Goal: Task Accomplishment & Management: Use online tool/utility

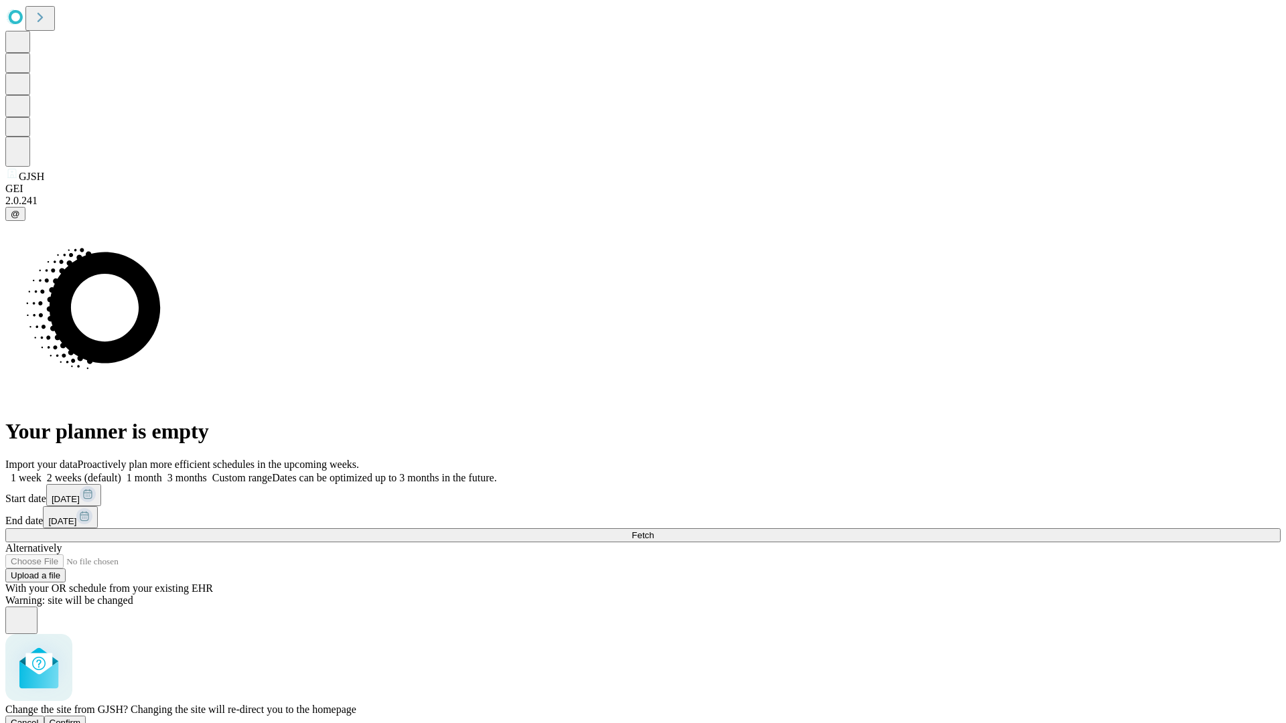
click at [81, 718] on span "Confirm" at bounding box center [65, 723] width 31 height 10
click at [162, 472] on label "1 month" at bounding box center [141, 477] width 41 height 11
click at [654, 531] on span "Fetch" at bounding box center [643, 536] width 22 height 10
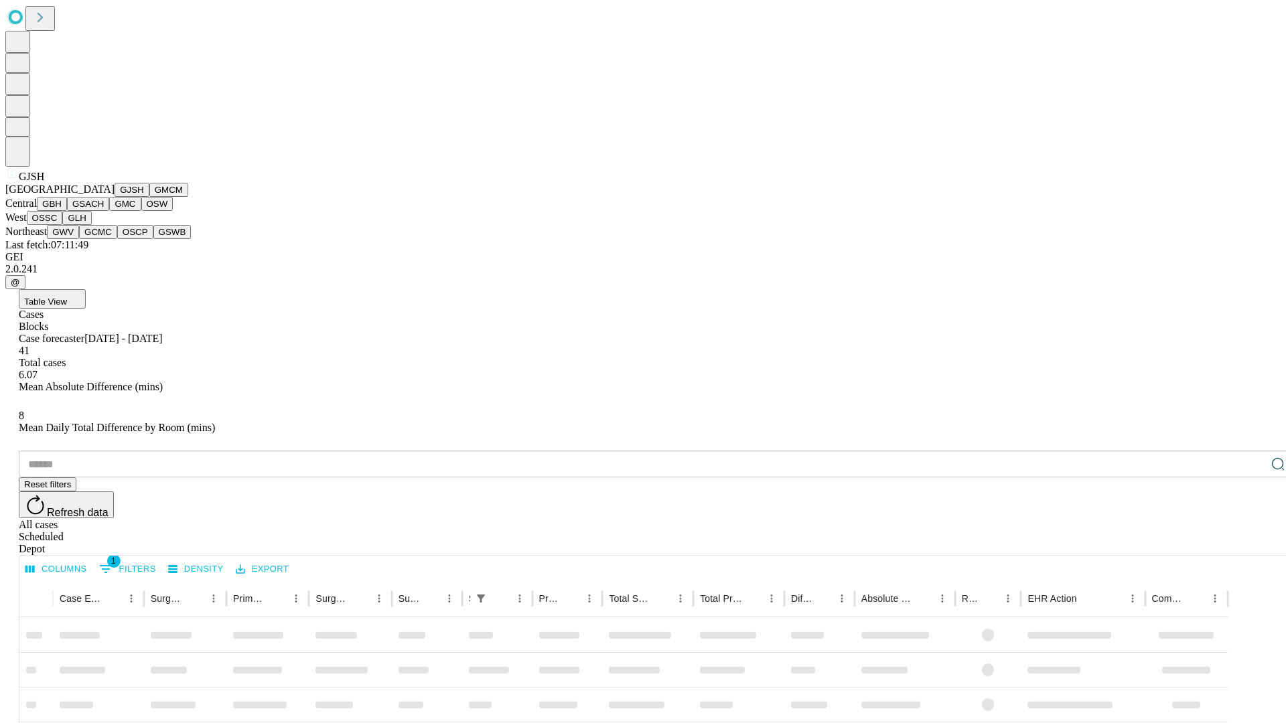
click at [149, 197] on button "GMCM" at bounding box center [168, 190] width 39 height 14
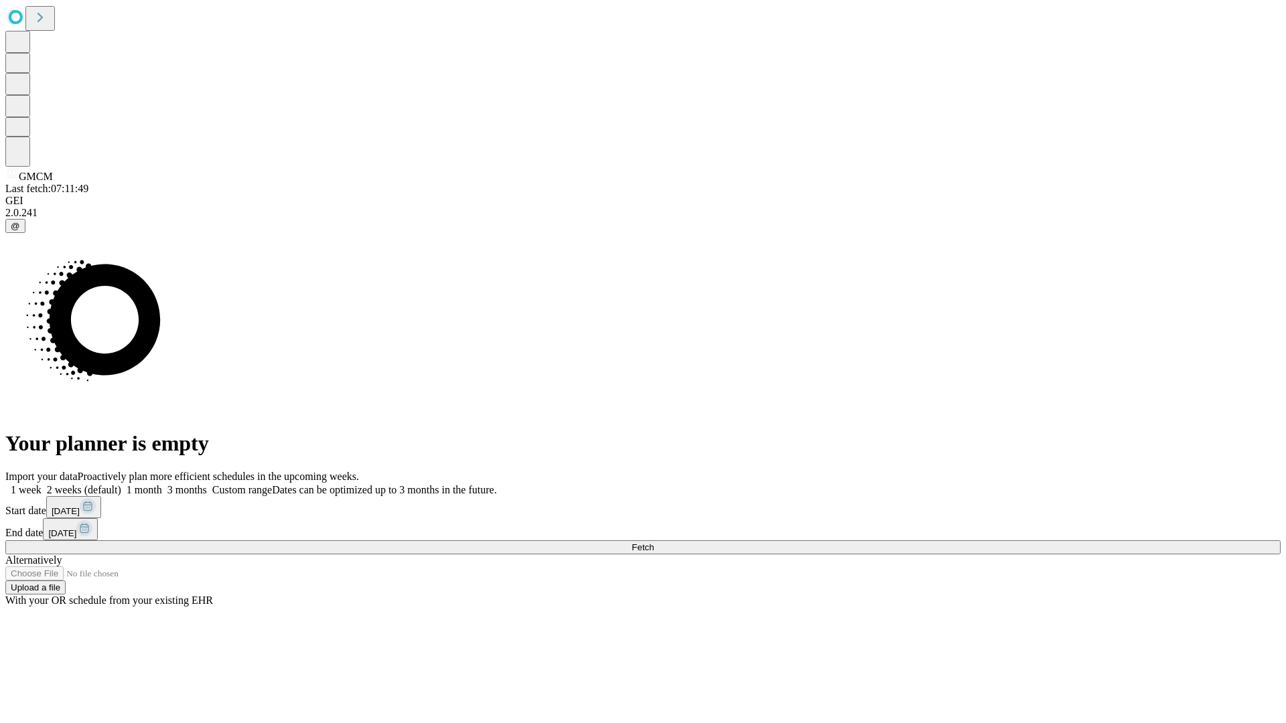
click at [162, 484] on label "1 month" at bounding box center [141, 489] width 41 height 11
click at [654, 543] on span "Fetch" at bounding box center [643, 548] width 22 height 10
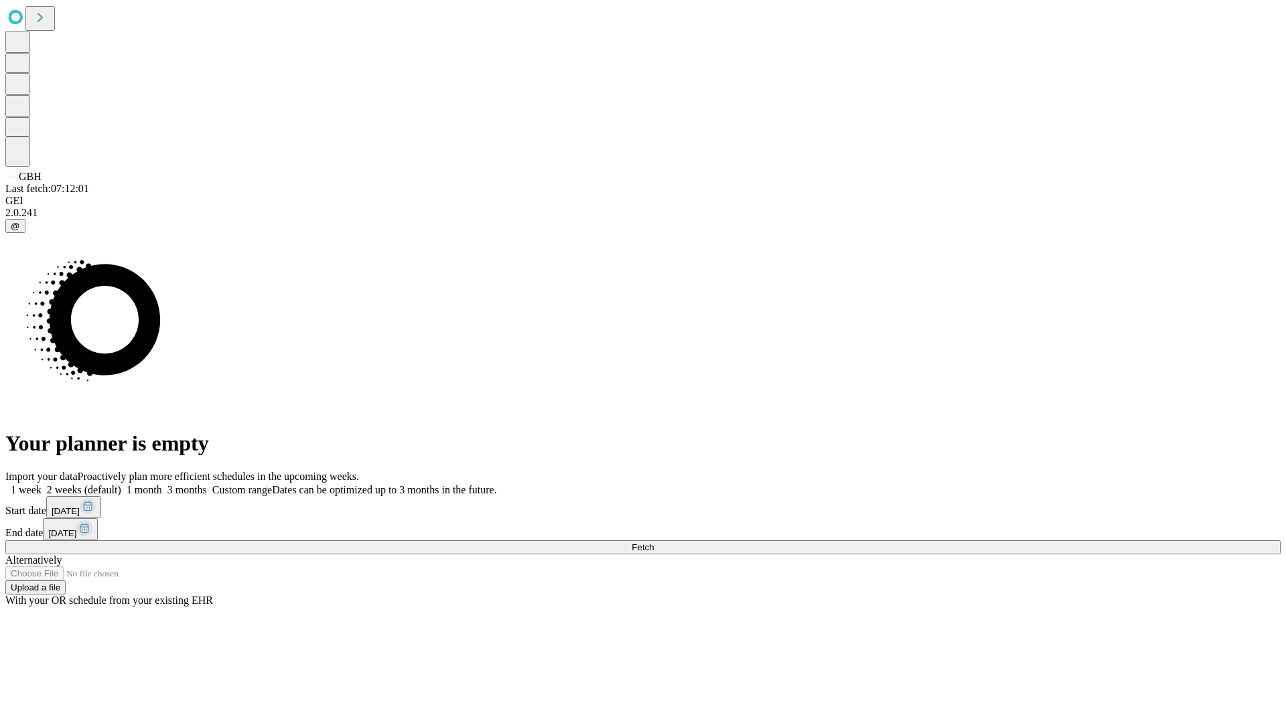
click at [654, 543] on span "Fetch" at bounding box center [643, 548] width 22 height 10
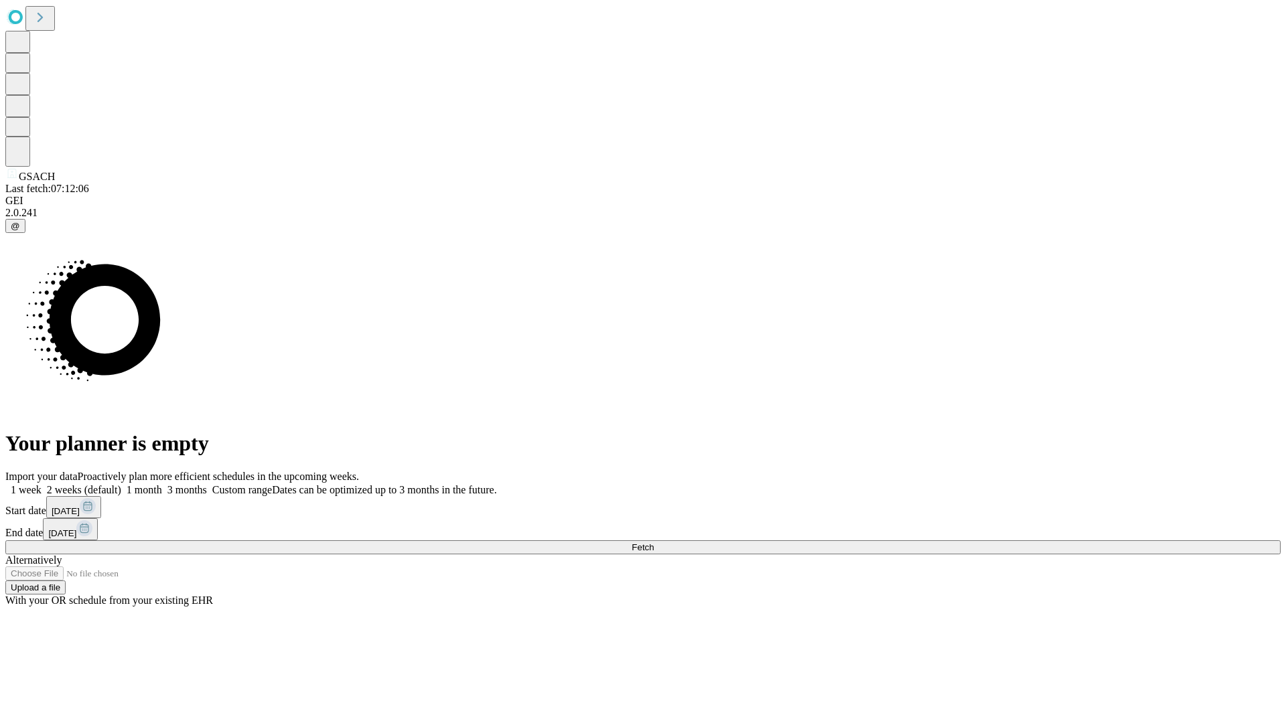
click at [162, 484] on label "1 month" at bounding box center [141, 489] width 41 height 11
click at [654, 543] on span "Fetch" at bounding box center [643, 548] width 22 height 10
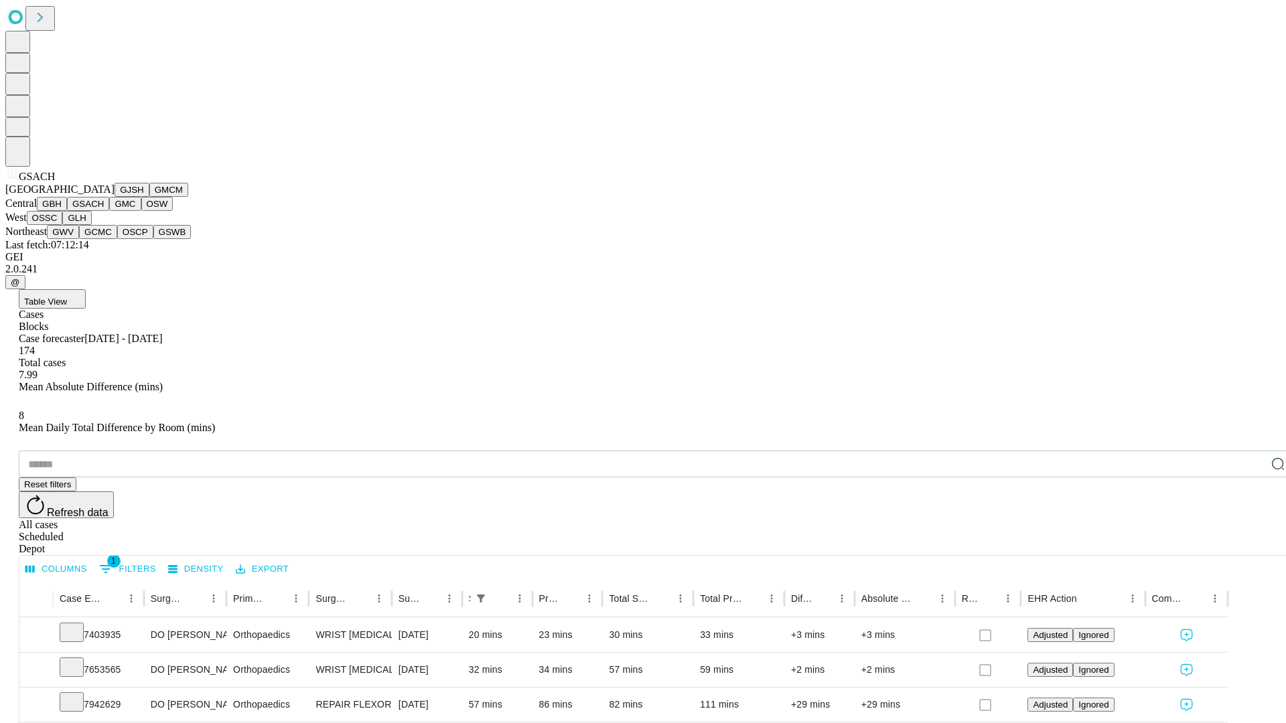
click at [109, 211] on button "GMC" at bounding box center [124, 204] width 31 height 14
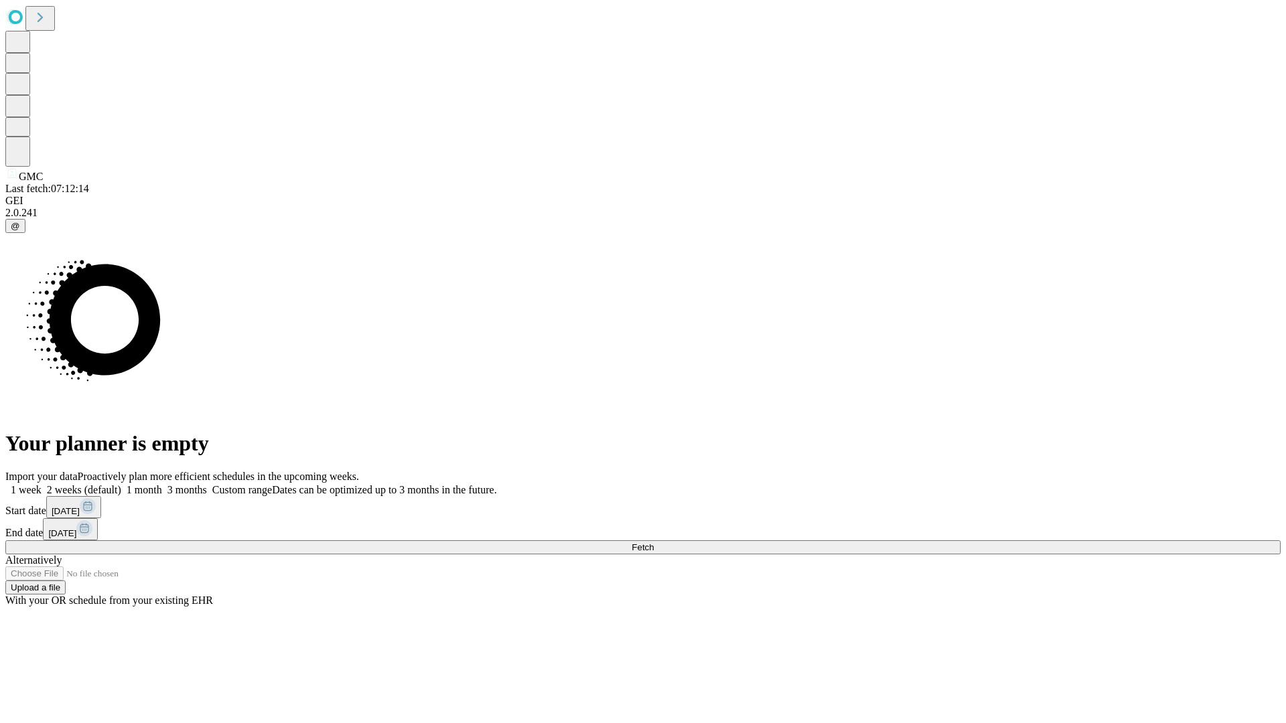
click at [162, 484] on label "1 month" at bounding box center [141, 489] width 41 height 11
click at [654, 543] on span "Fetch" at bounding box center [643, 548] width 22 height 10
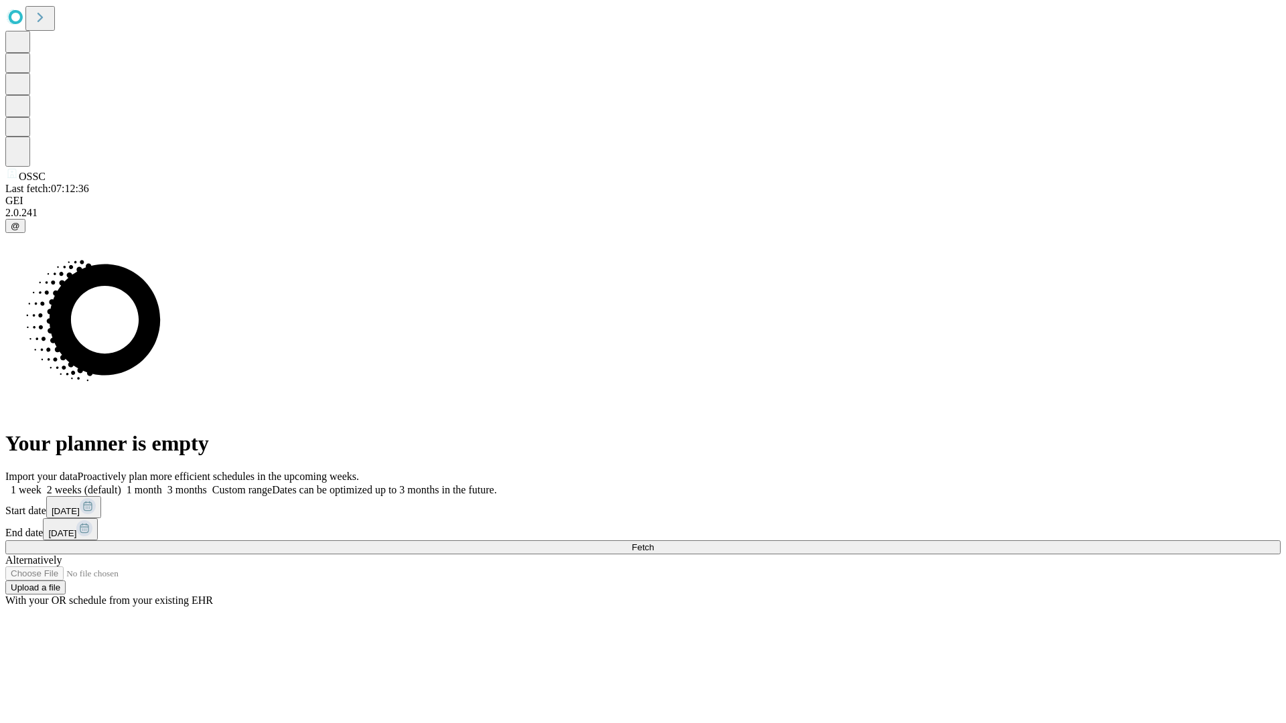
click at [162, 484] on label "1 month" at bounding box center [141, 489] width 41 height 11
click at [654, 543] on span "Fetch" at bounding box center [643, 548] width 22 height 10
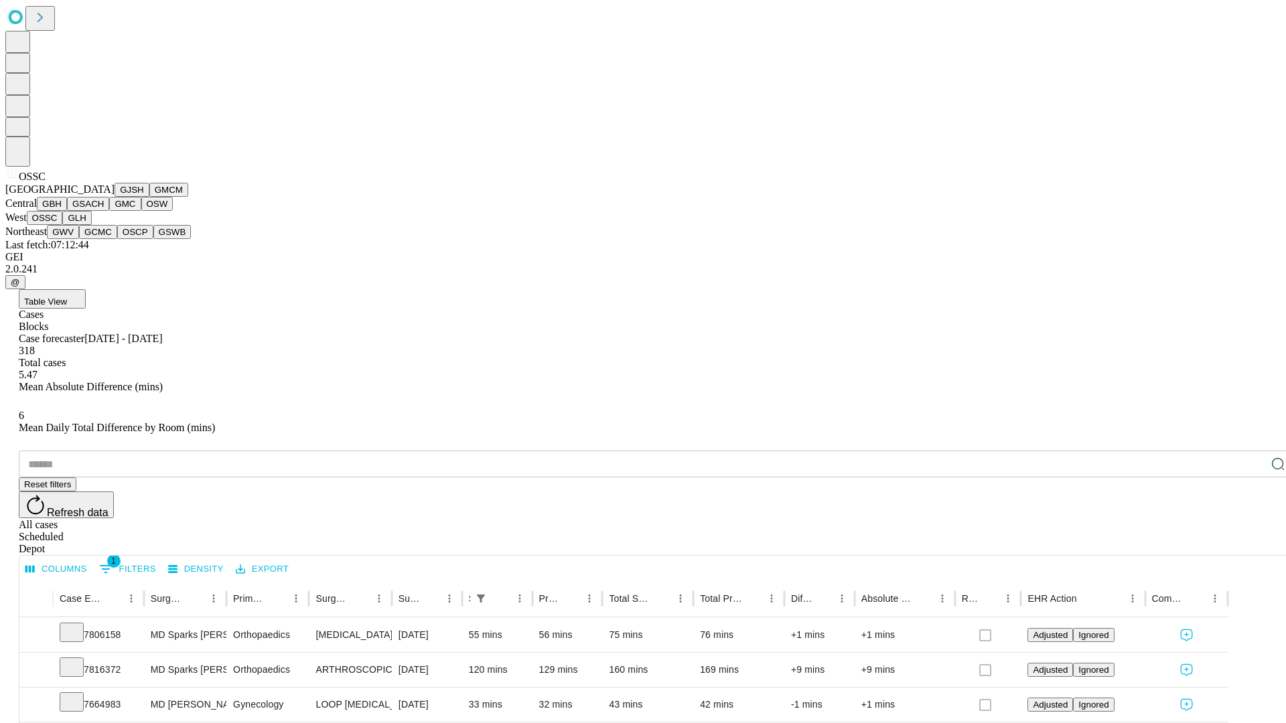
click at [91, 225] on button "GLH" at bounding box center [76, 218] width 29 height 14
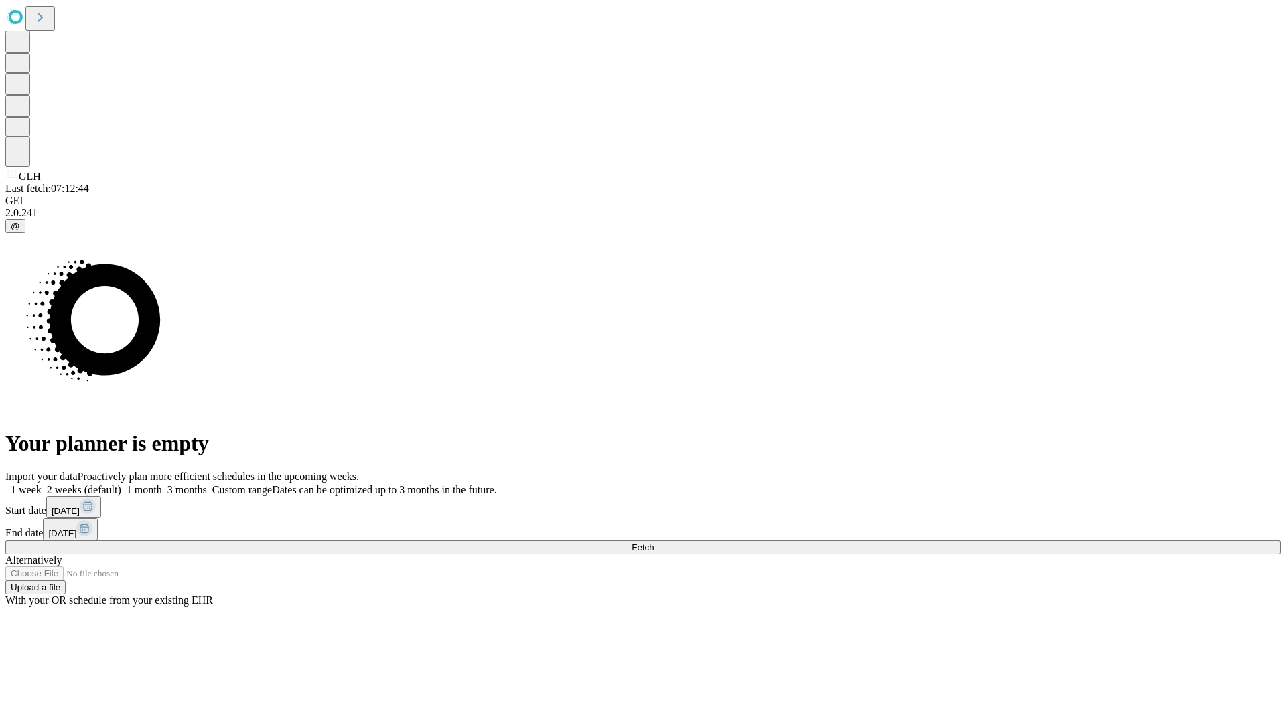
click at [162, 484] on label "1 month" at bounding box center [141, 489] width 41 height 11
click at [654, 543] on span "Fetch" at bounding box center [643, 548] width 22 height 10
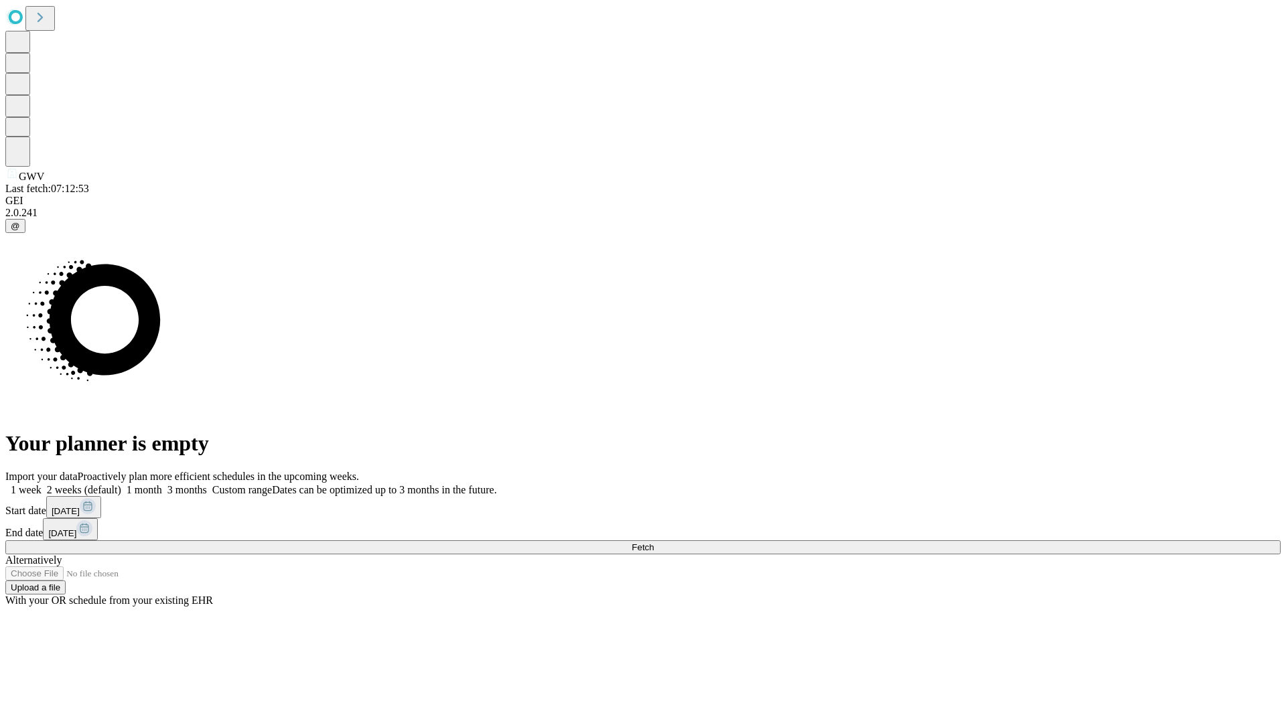
click at [162, 484] on label "1 month" at bounding box center [141, 489] width 41 height 11
click at [654, 543] on span "Fetch" at bounding box center [643, 548] width 22 height 10
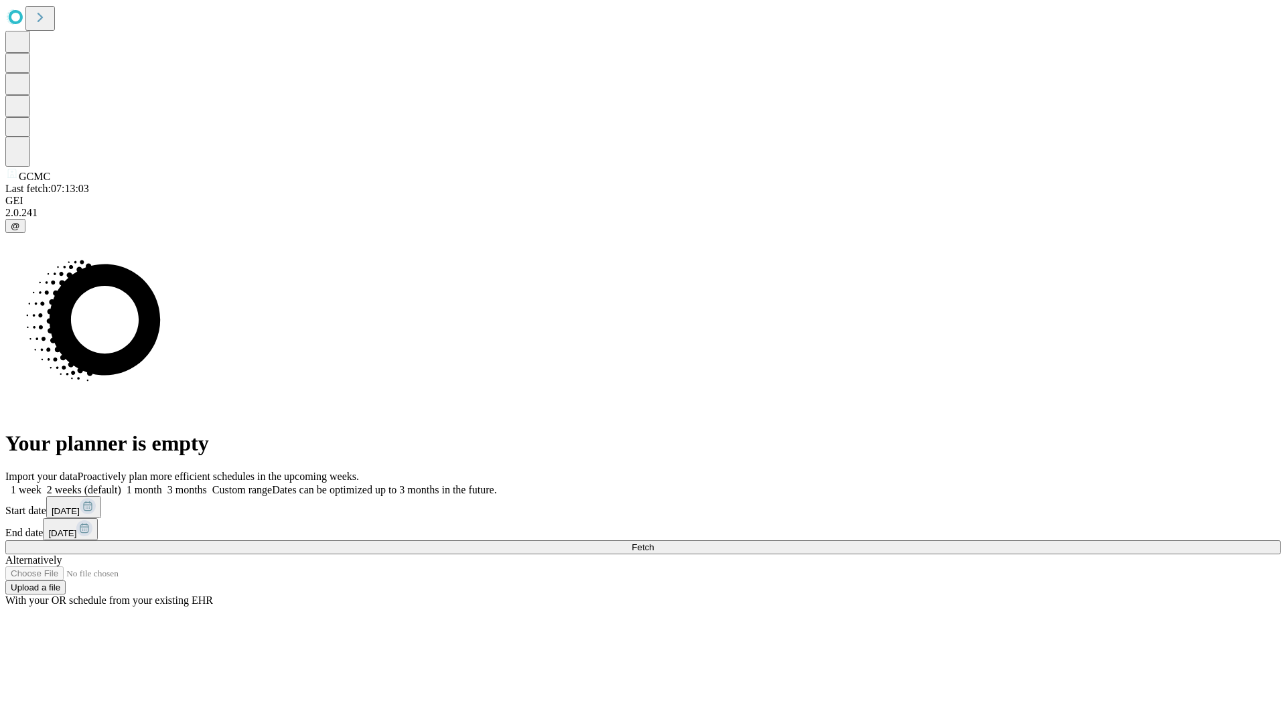
click at [162, 484] on label "1 month" at bounding box center [141, 489] width 41 height 11
click at [654, 543] on span "Fetch" at bounding box center [643, 548] width 22 height 10
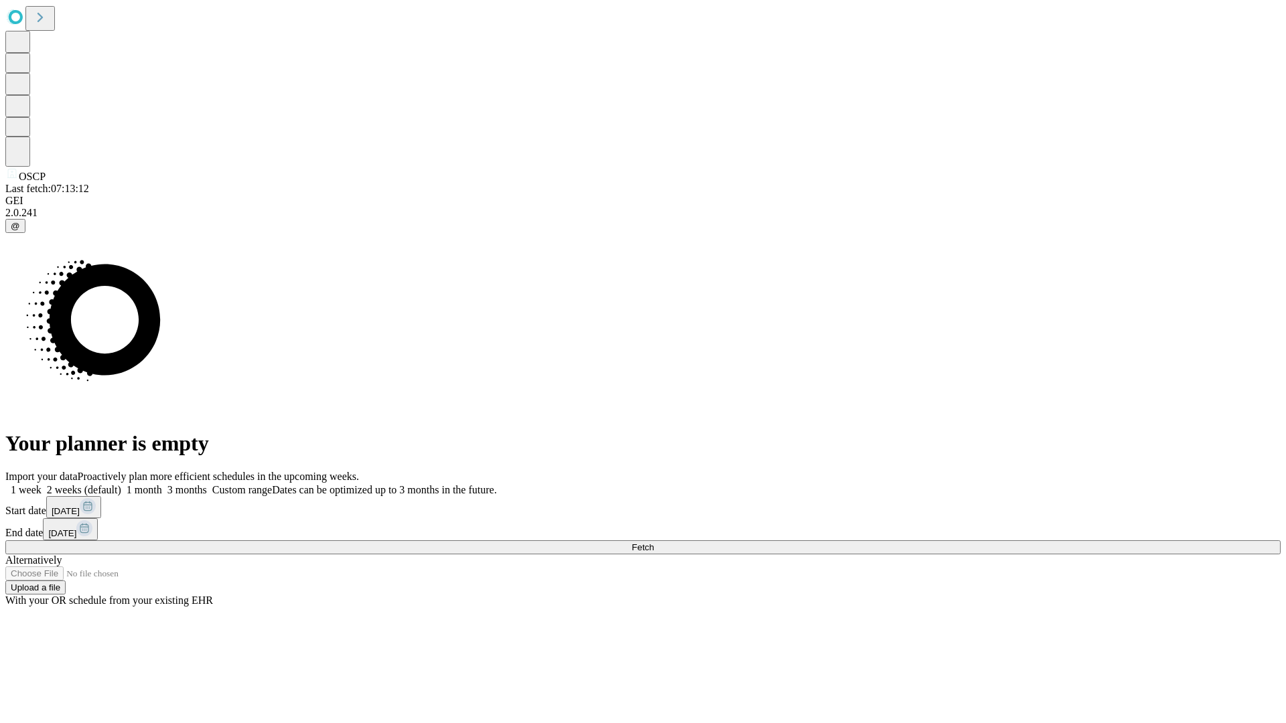
click at [162, 484] on label "1 month" at bounding box center [141, 489] width 41 height 11
click at [654, 543] on span "Fetch" at bounding box center [643, 548] width 22 height 10
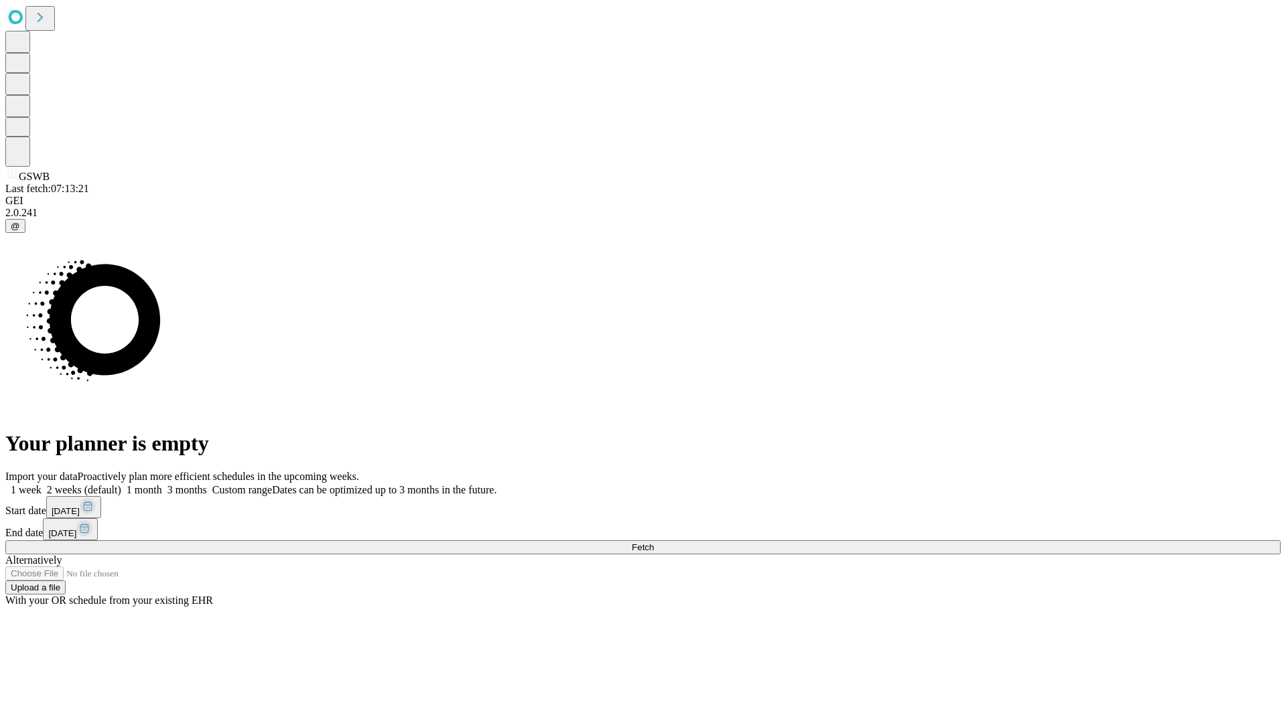
click at [654, 543] on span "Fetch" at bounding box center [643, 548] width 22 height 10
